Goal: Register for event/course

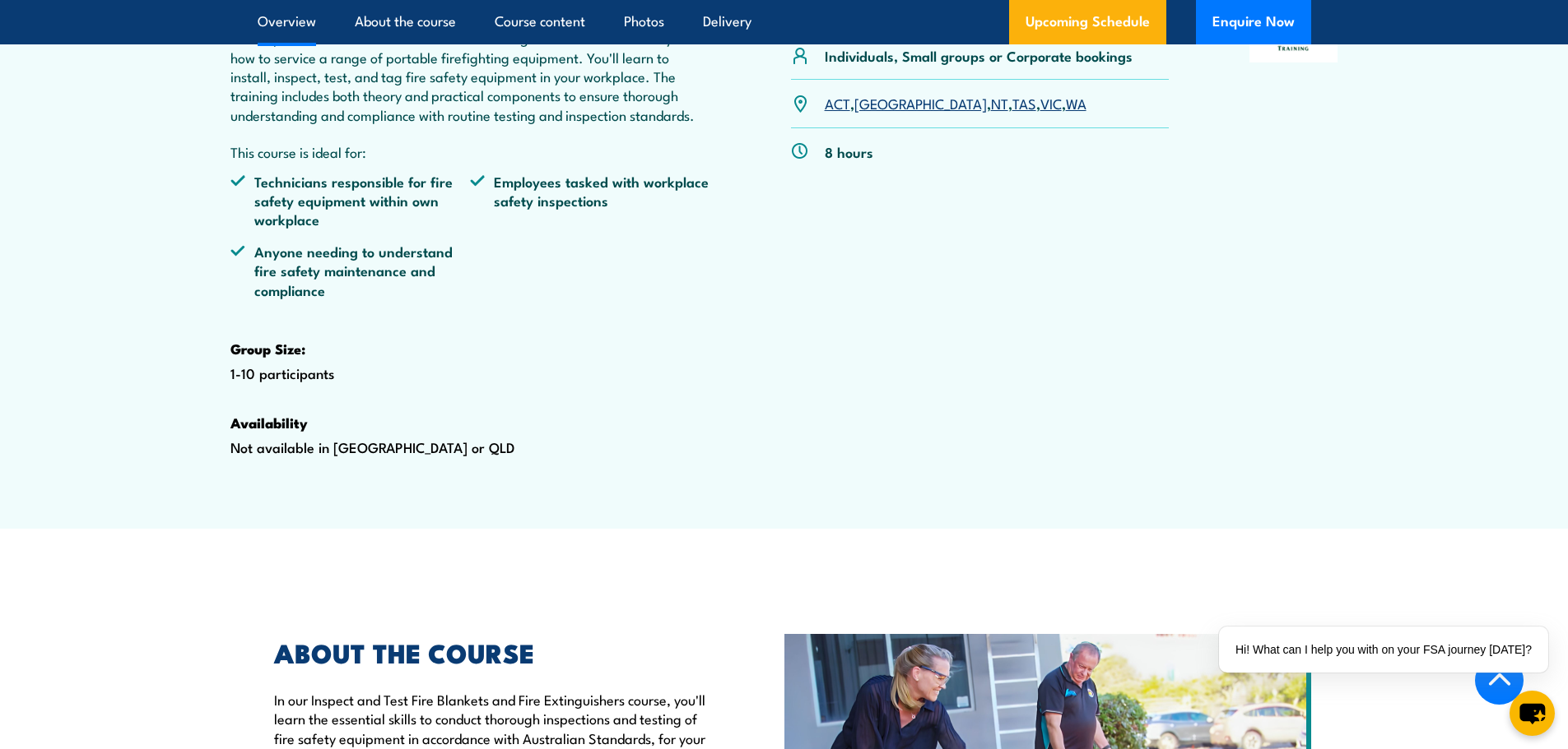
scroll to position [246, 0]
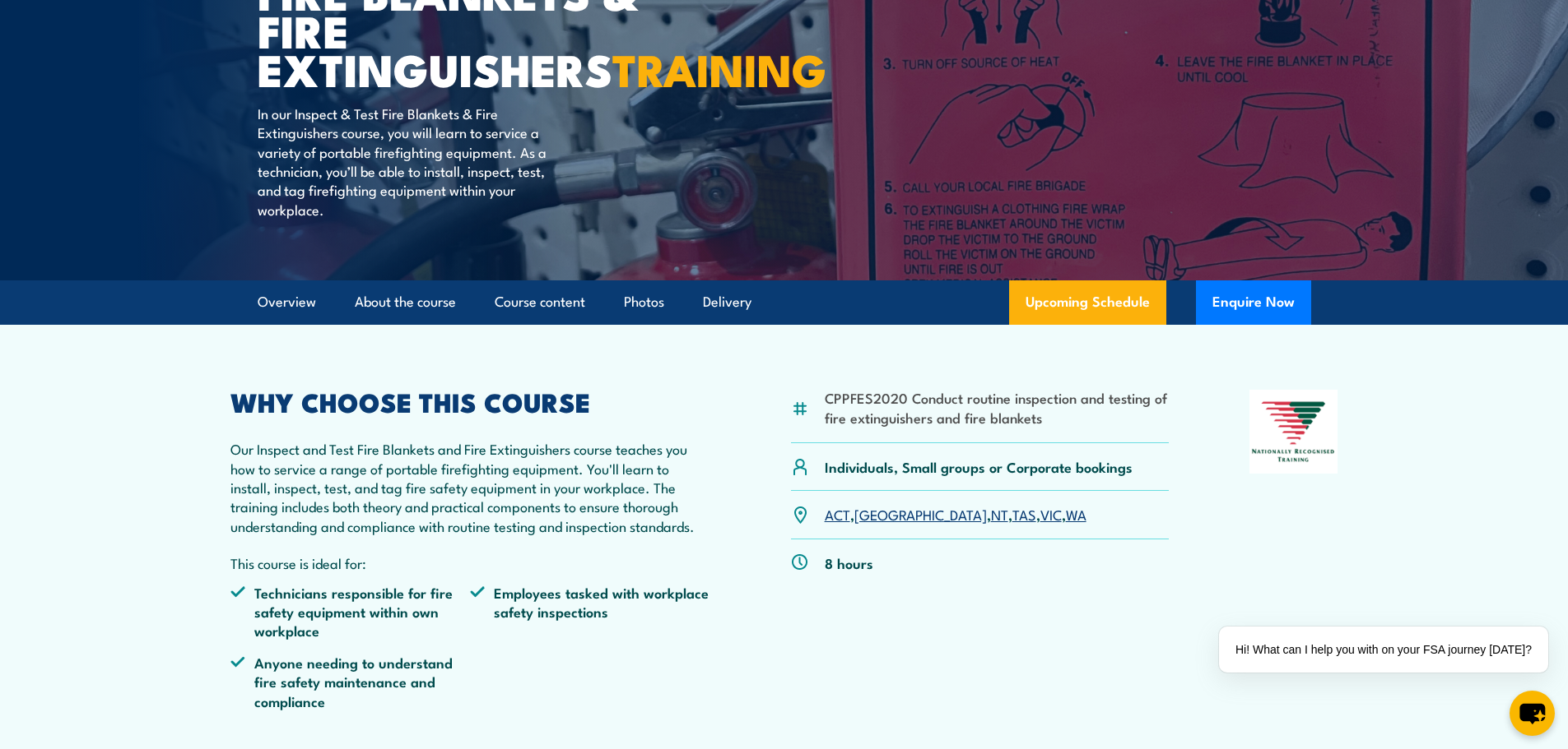
click at [1040, 524] on link "VIC" at bounding box center [1051, 514] width 22 height 20
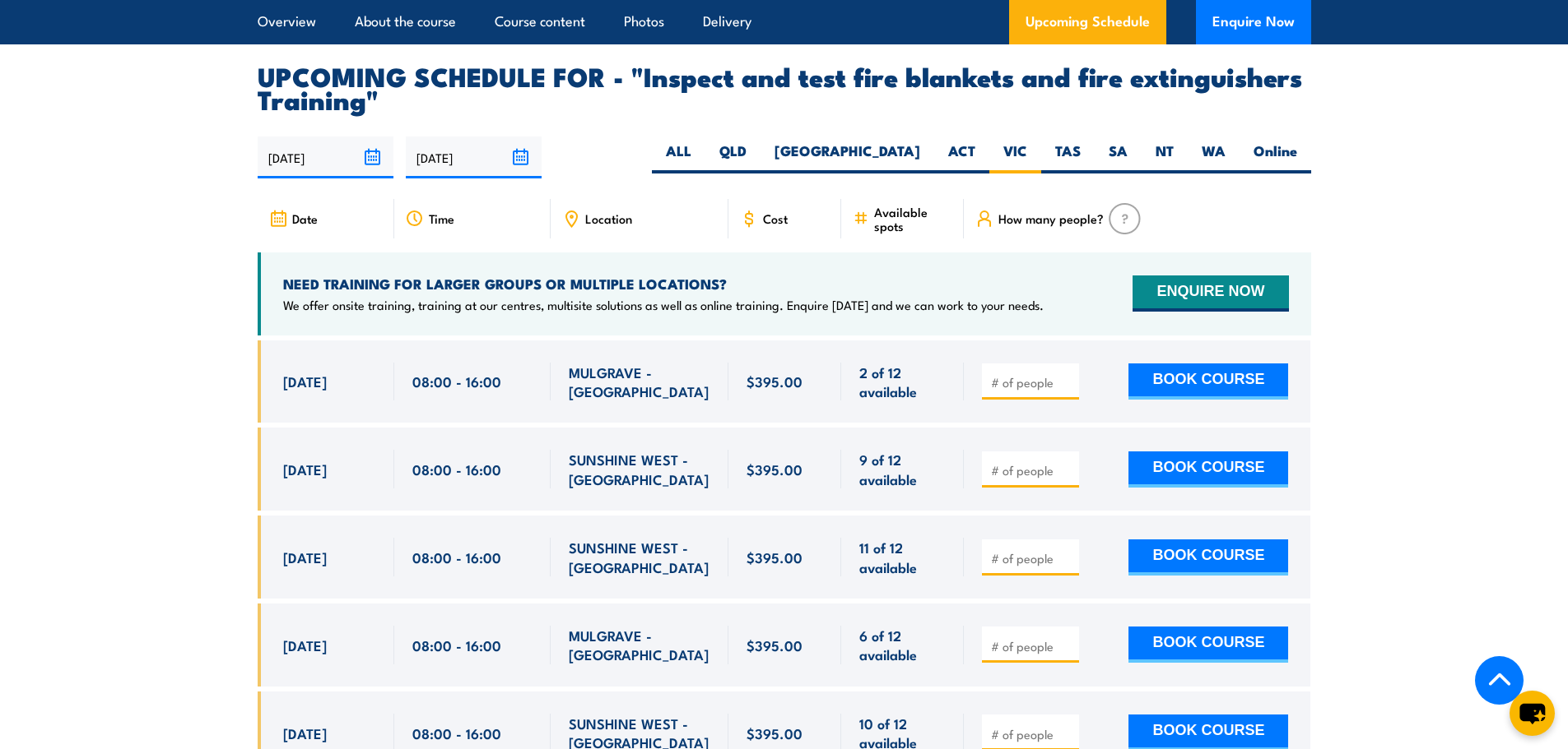
scroll to position [3055, 0]
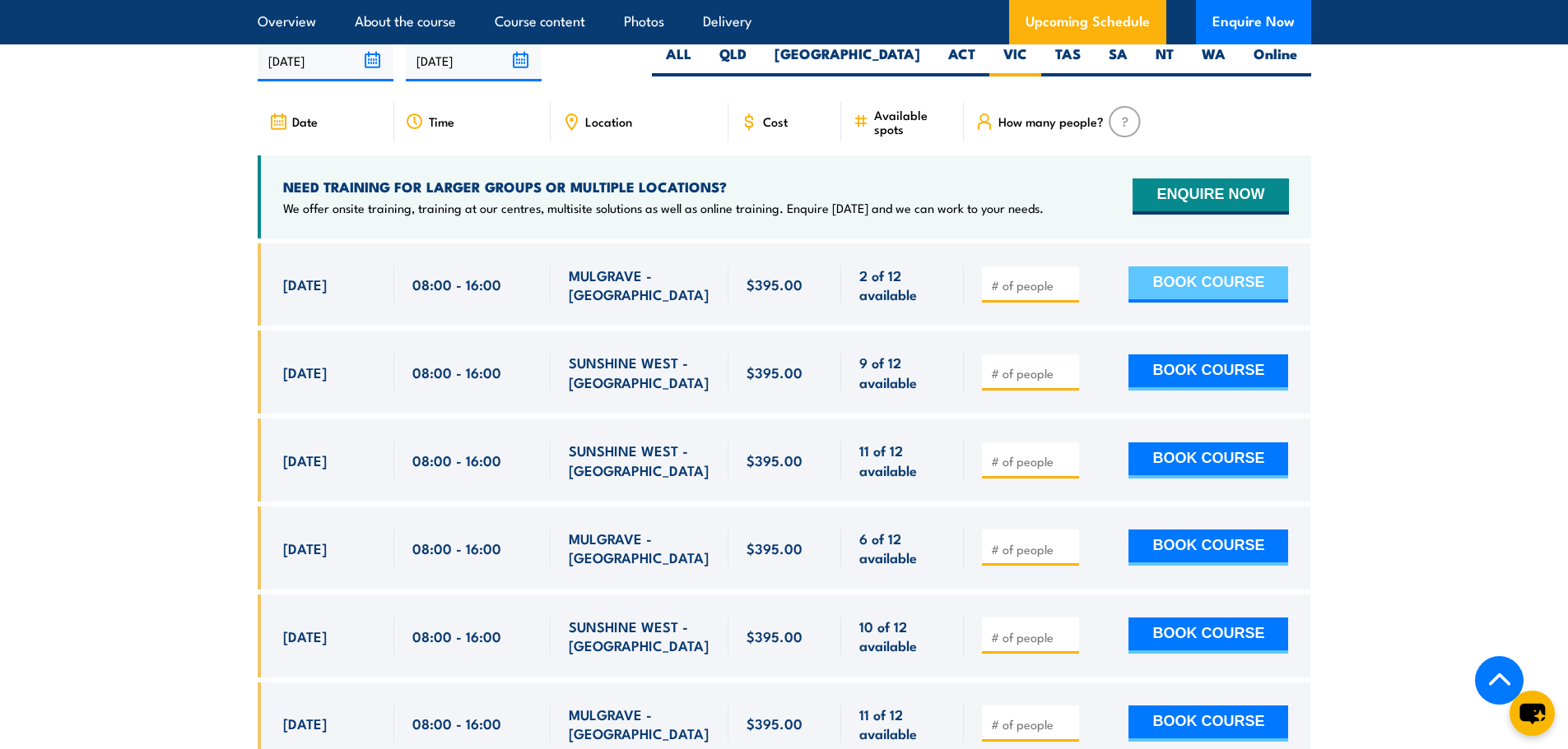
click at [1242, 303] on button "BOOK COURSE" at bounding box center [1208, 285] width 160 height 36
